Goal: Information Seeking & Learning: Learn about a topic

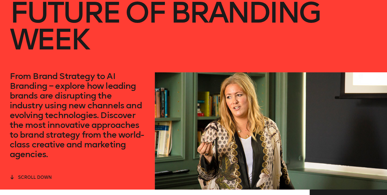
scroll to position [61, 0]
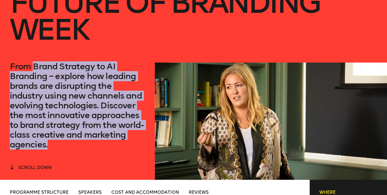
drag, startPoint x: 33, startPoint y: 66, endPoint x: 149, endPoint y: 135, distance: 135.0
click at [149, 135] on div "From Brand Strategy to AI Branding – explore how leading brands are disrupting …" at bounding box center [198, 121] width 377 height 117
click at [142, 135] on p "From Brand Strategy to AI Branding – explore how leading brands are disrupting …" at bounding box center [77, 106] width 135 height 88
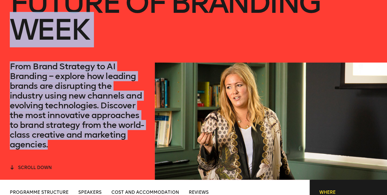
drag, startPoint x: 146, startPoint y: 138, endPoint x: 25, endPoint y: 92, distance: 129.4
click at [7, 68] on div "Future of branding week From Brand Strategy to AI Branding – explore how leadin…" at bounding box center [193, 59] width 387 height 241
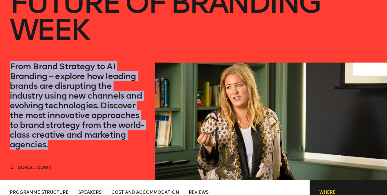
click at [64, 121] on p "From Brand Strategy to AI Branding – explore how leading brands are disrupting …" at bounding box center [77, 106] width 135 height 88
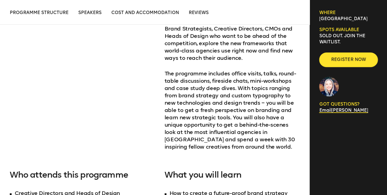
scroll to position [306, 0]
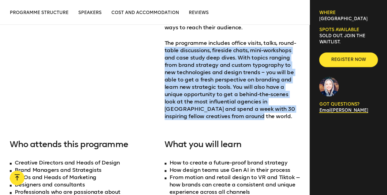
drag, startPoint x: 163, startPoint y: 50, endPoint x: 245, endPoint y: 119, distance: 107.4
click at [245, 119] on div "Our 4-day immersive learning expedition brings together the brightest and most …" at bounding box center [155, 117] width 290 height 314
click at [243, 121] on div "Our 4-day immersive learning expedition brings together the brightest and most …" at bounding box center [231, 60] width 135 height 160
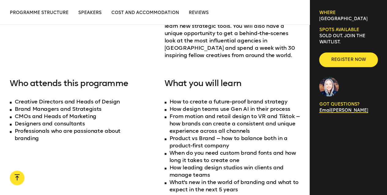
scroll to position [397, 0]
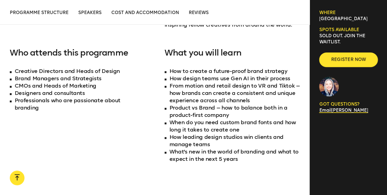
click at [41, 79] on li "Brand Managers and Strategists" at bounding box center [77, 78] width 135 height 7
click at [51, 85] on li "CMOs and Heads of Marketing" at bounding box center [77, 85] width 135 height 7
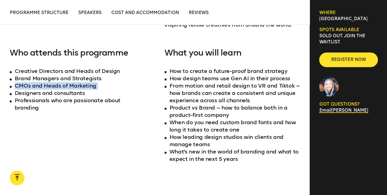
click at [51, 85] on li "CMOs and Heads of Marketing" at bounding box center [77, 85] width 135 height 7
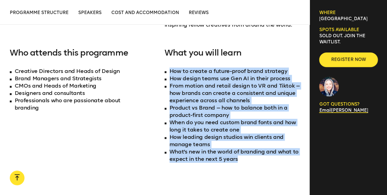
drag, startPoint x: 171, startPoint y: 70, endPoint x: 251, endPoint y: 159, distance: 119.6
click at [251, 159] on ul "How to create a future-proof brand strategy How design teams use Gen AI in thei…" at bounding box center [231, 115] width 135 height 95
click at [251, 159] on li "What's new in the world of branding and what to expect in the next 5 years" at bounding box center [231, 155] width 135 height 15
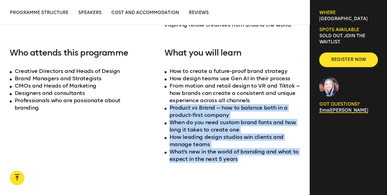
drag, startPoint x: 250, startPoint y: 158, endPoint x: 167, endPoint y: 105, distance: 98.8
click at [167, 105] on ul "How to create a future-proof brand strategy How design teams use Gen AI in thei…" at bounding box center [231, 115] width 135 height 95
click at [155, 129] on div "Our 4-day immersive learning expedition brings together the brightest and most …" at bounding box center [155, 26] width 290 height 314
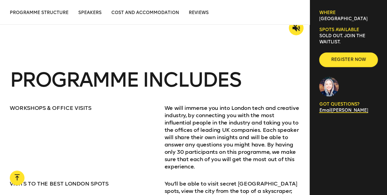
scroll to position [733, 0]
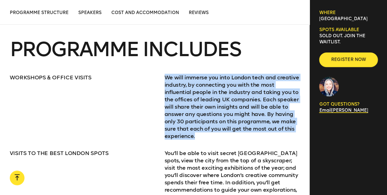
drag, startPoint x: 166, startPoint y: 77, endPoint x: 209, endPoint y: 137, distance: 74.4
click at [209, 137] on p "We will immerse you into London tech and creative industry, by connecting you w…" at bounding box center [231, 107] width 135 height 66
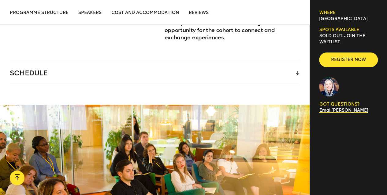
scroll to position [947, 0]
click at [145, 73] on div "SCHEDULE" at bounding box center [155, 73] width 290 height 24
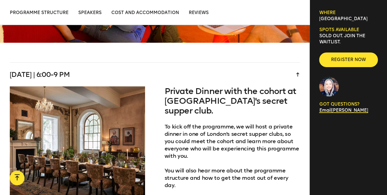
scroll to position [1253, 0]
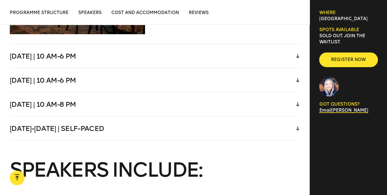
click at [155, 55] on div "[DATE] | 10 am-6 pm" at bounding box center [155, 56] width 290 height 24
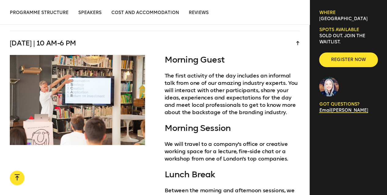
scroll to position [1264, 0]
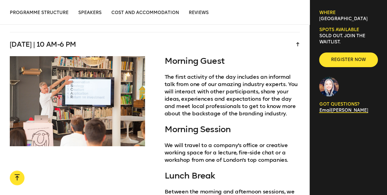
click at [295, 37] on div "[DATE] | 10 am-6 pm" at bounding box center [155, 44] width 290 height 24
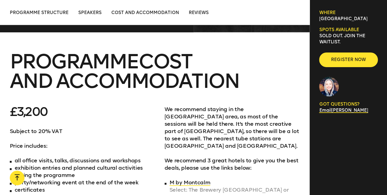
scroll to position [1814, 0]
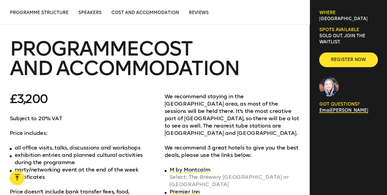
click at [36, 95] on p "£3,200" at bounding box center [77, 99] width 135 height 12
click at [68, 104] on div "£3,200 Subject to 20% VAT Price includes: all office visits, talks, discussions…" at bounding box center [77, 159] width 135 height 132
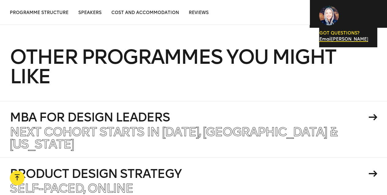
scroll to position [2212, 0]
